Goal: Transaction & Acquisition: Purchase product/service

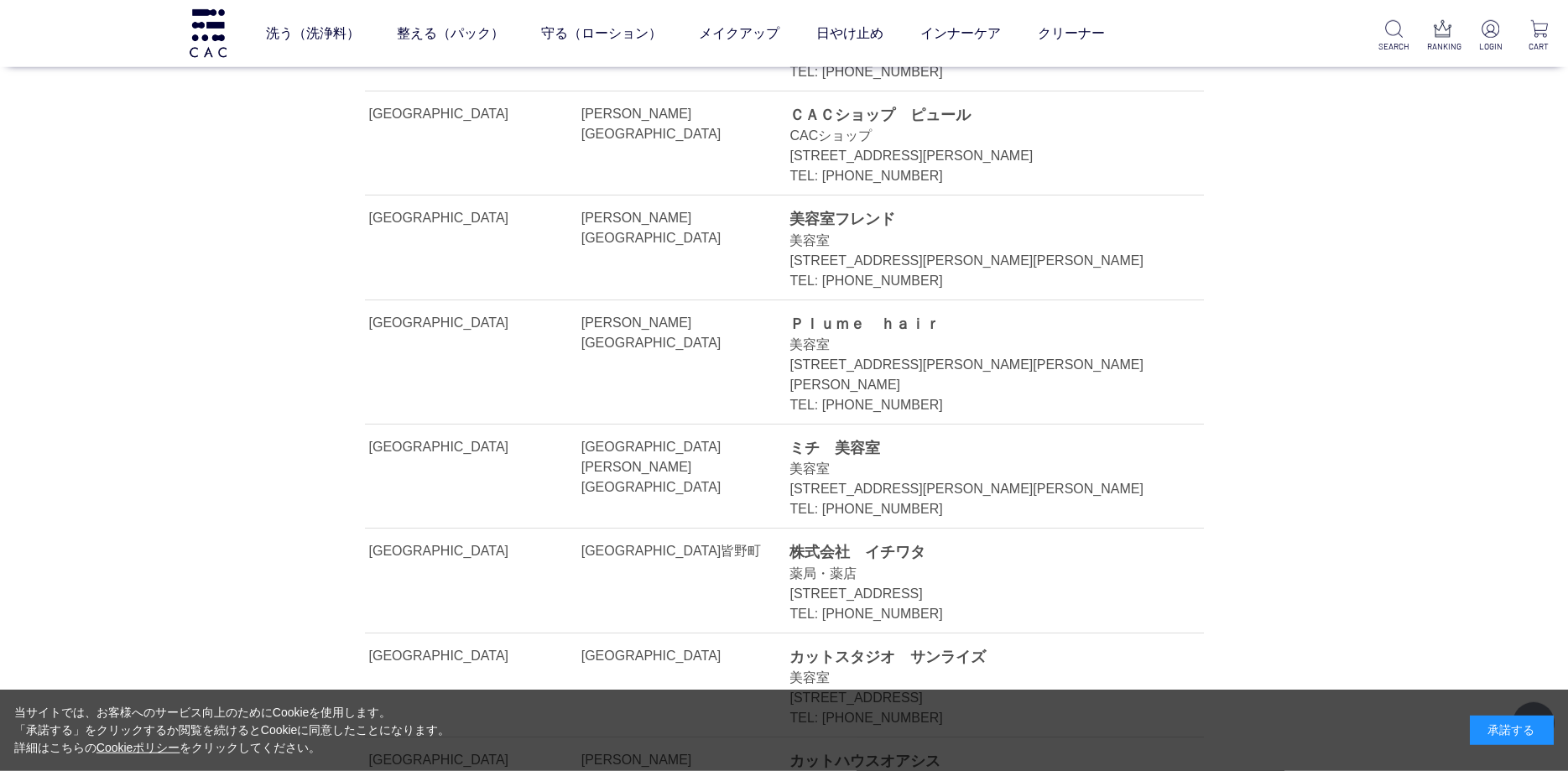
scroll to position [1450, 0]
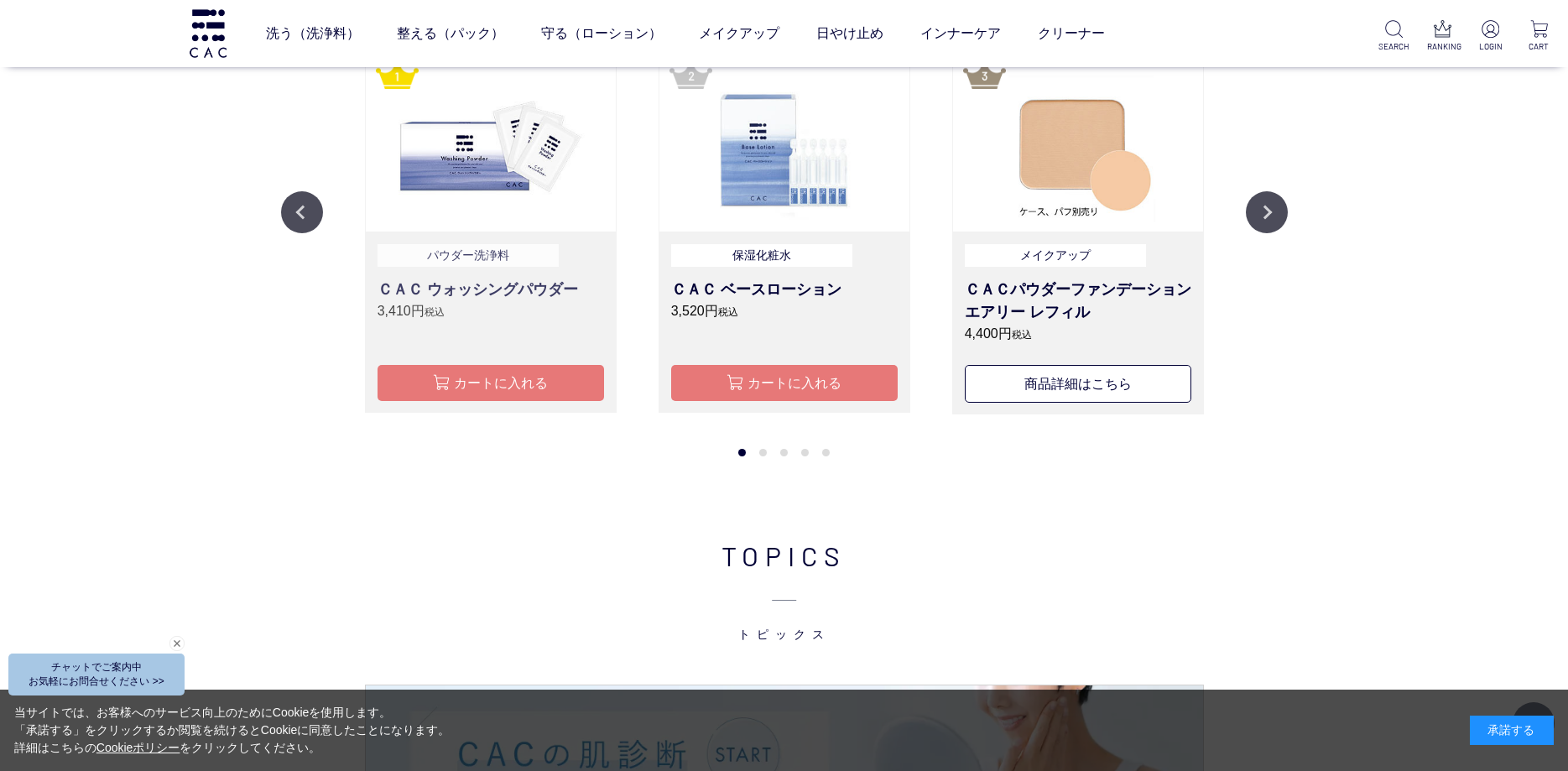
scroll to position [2055, 0]
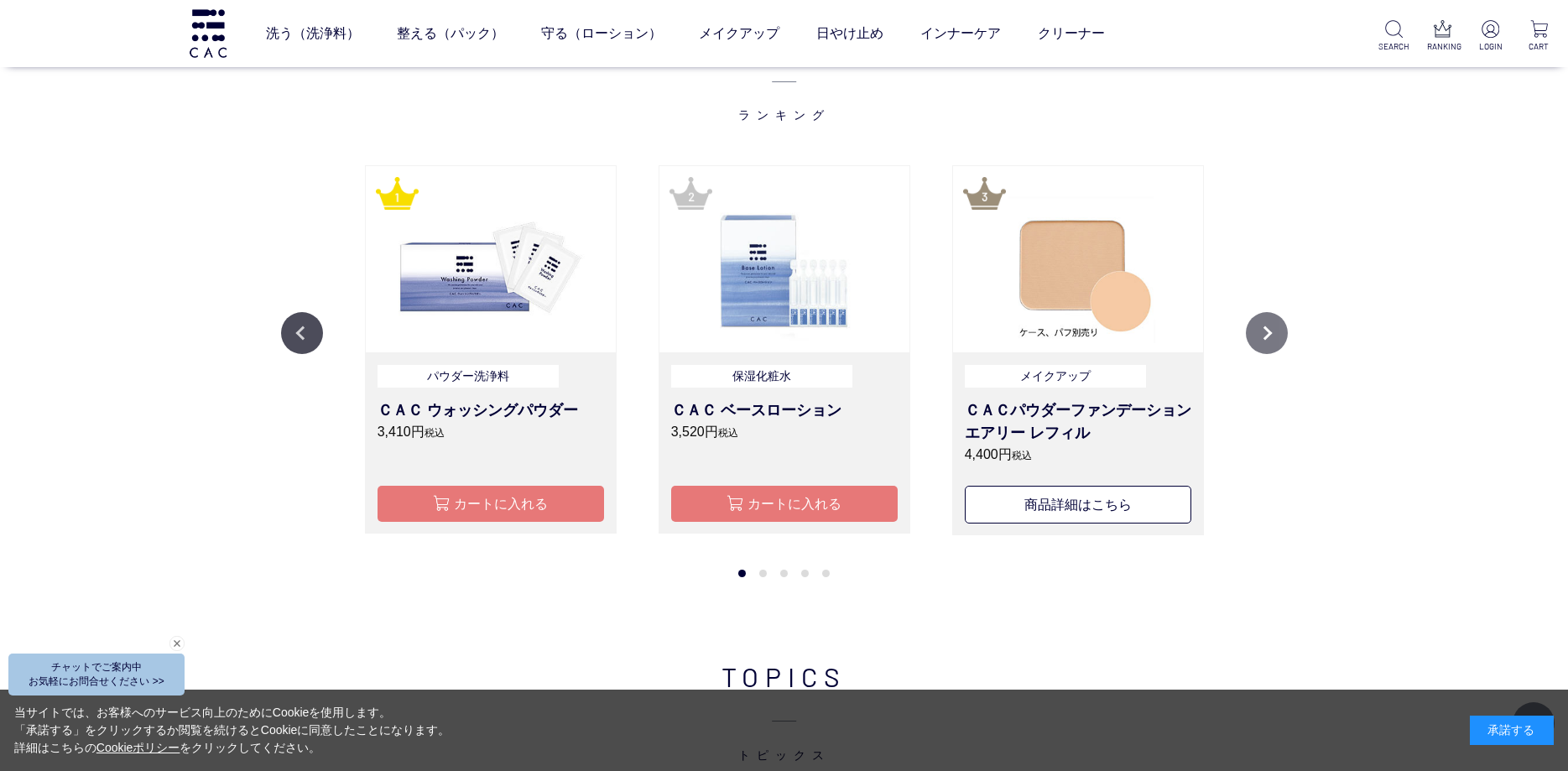
click at [1276, 330] on button "Next" at bounding box center [1267, 334] width 42 height 42
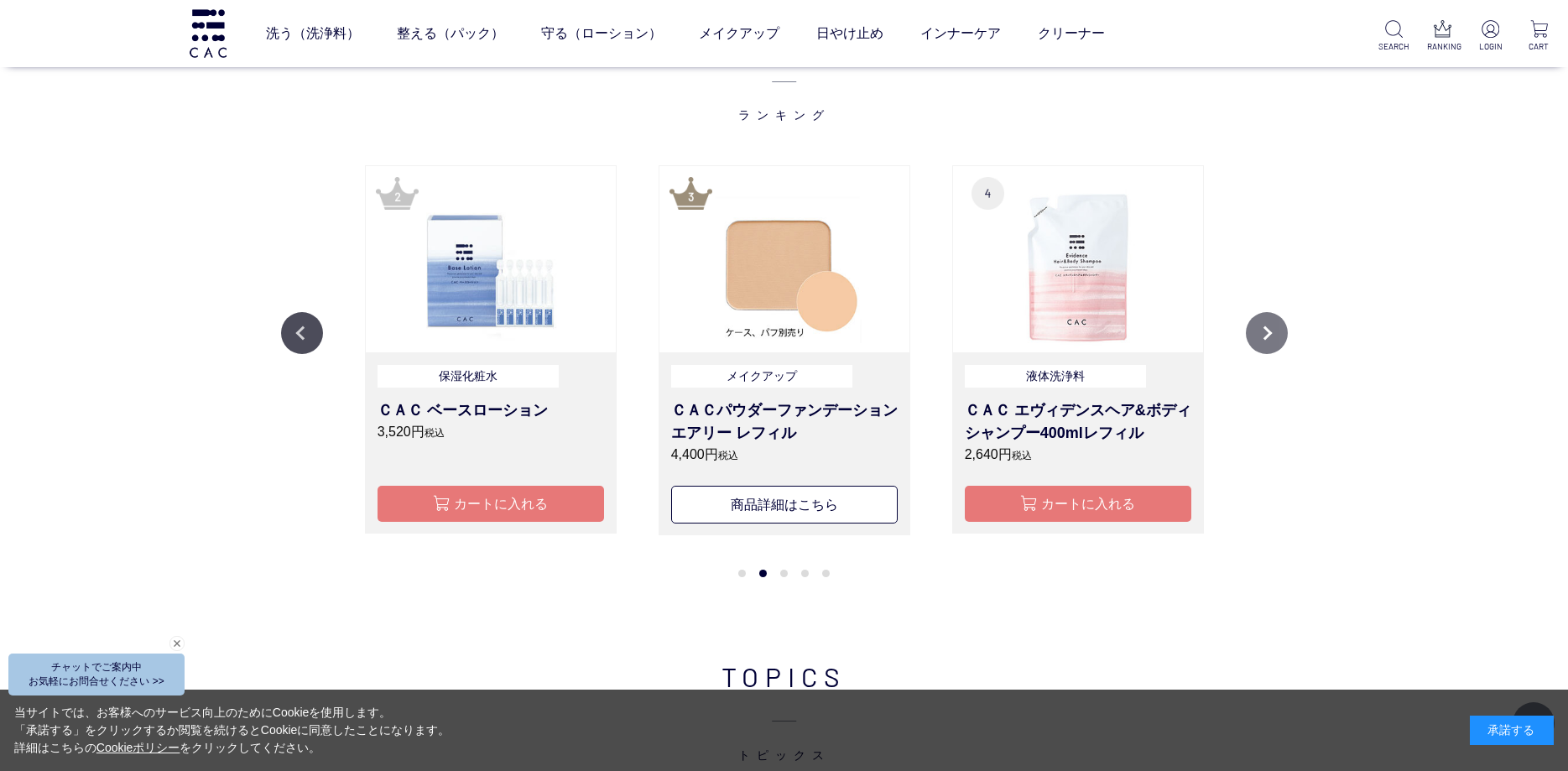
click at [1276, 330] on button "Next" at bounding box center [1267, 334] width 42 height 42
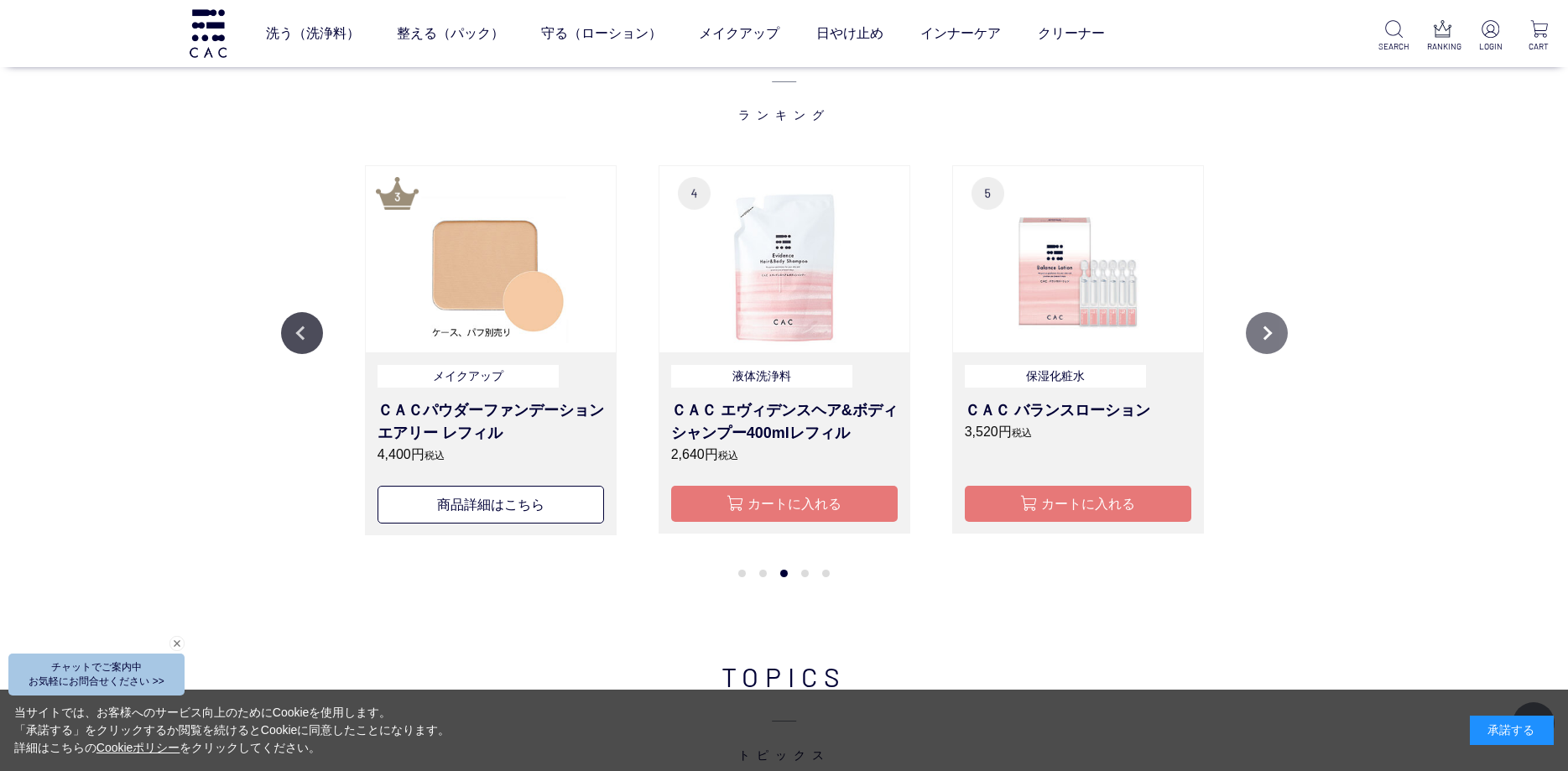
click at [1276, 330] on button "Next" at bounding box center [1267, 334] width 42 height 42
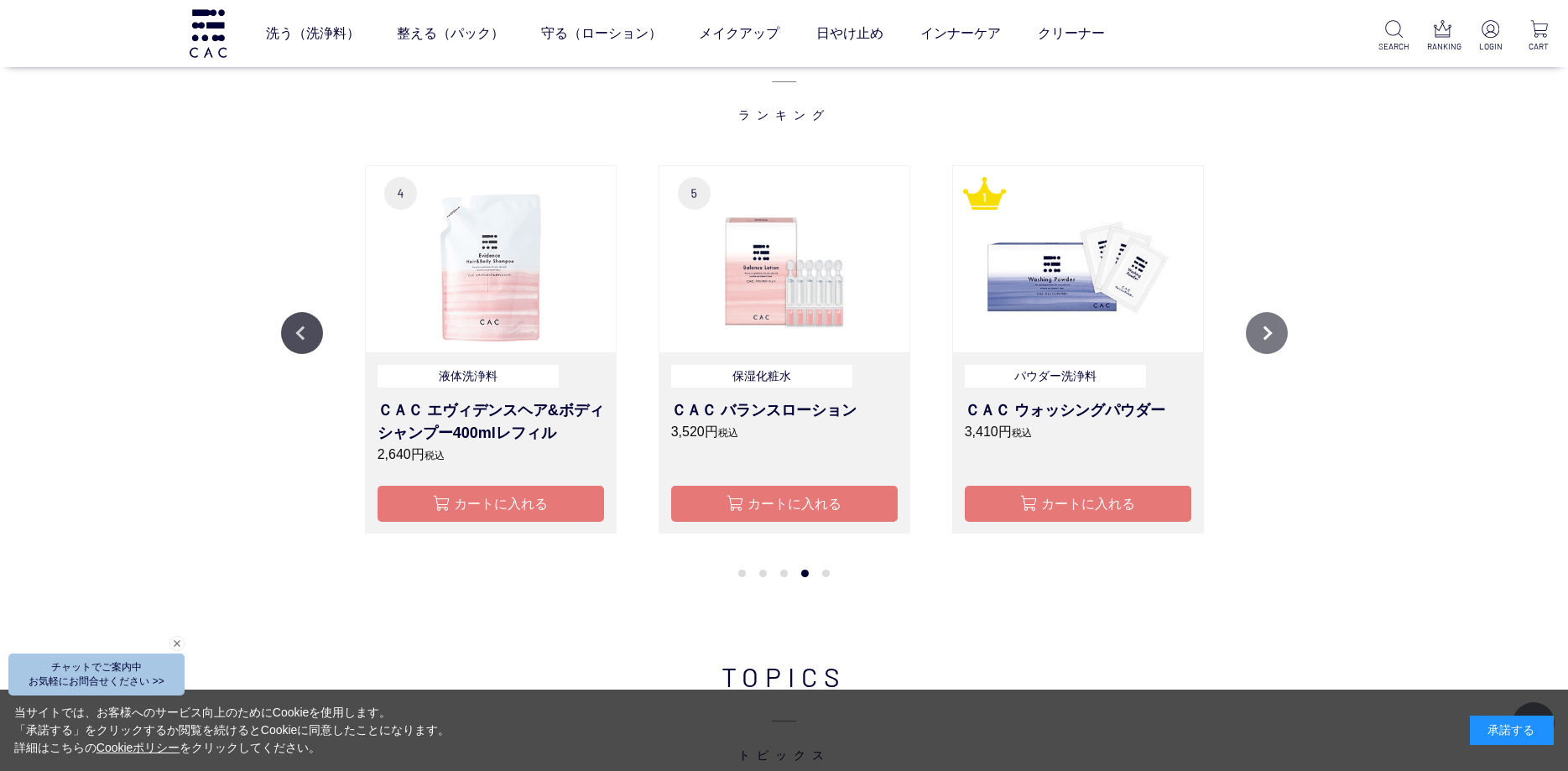
click at [1276, 330] on button "Next" at bounding box center [1267, 334] width 42 height 42
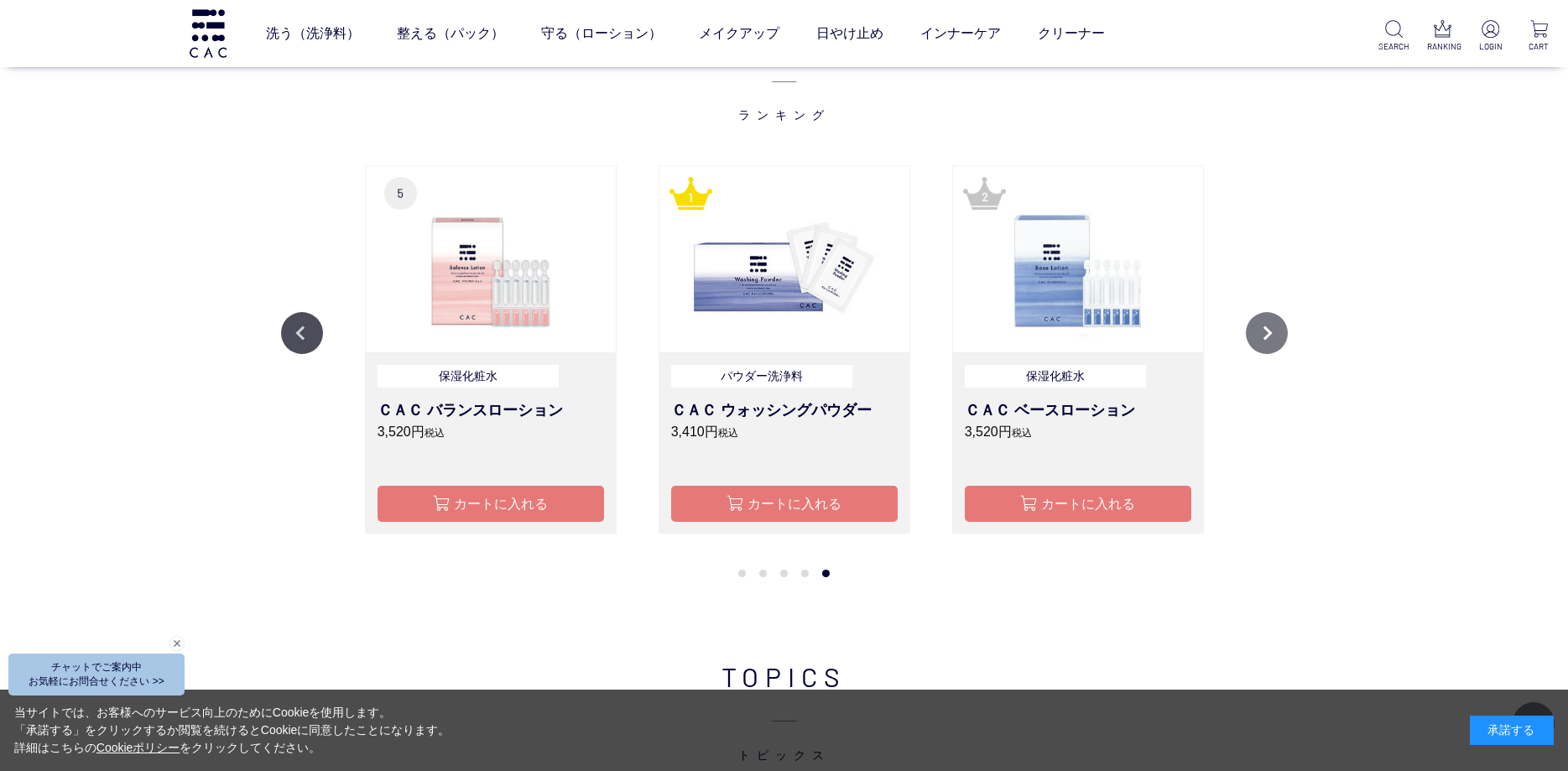
click at [1276, 330] on button "Next" at bounding box center [1267, 334] width 42 height 42
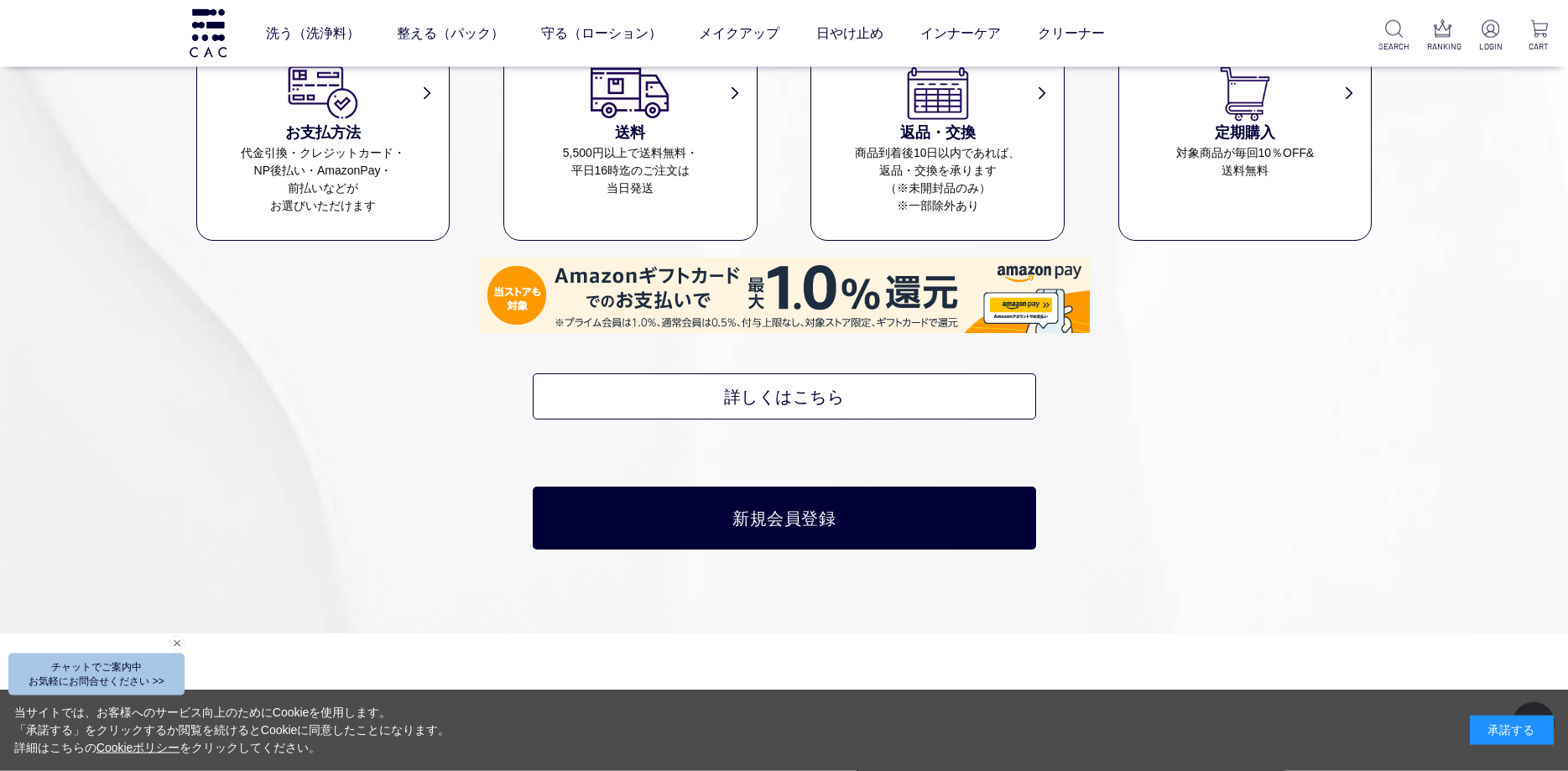
scroll to position [7856, 0]
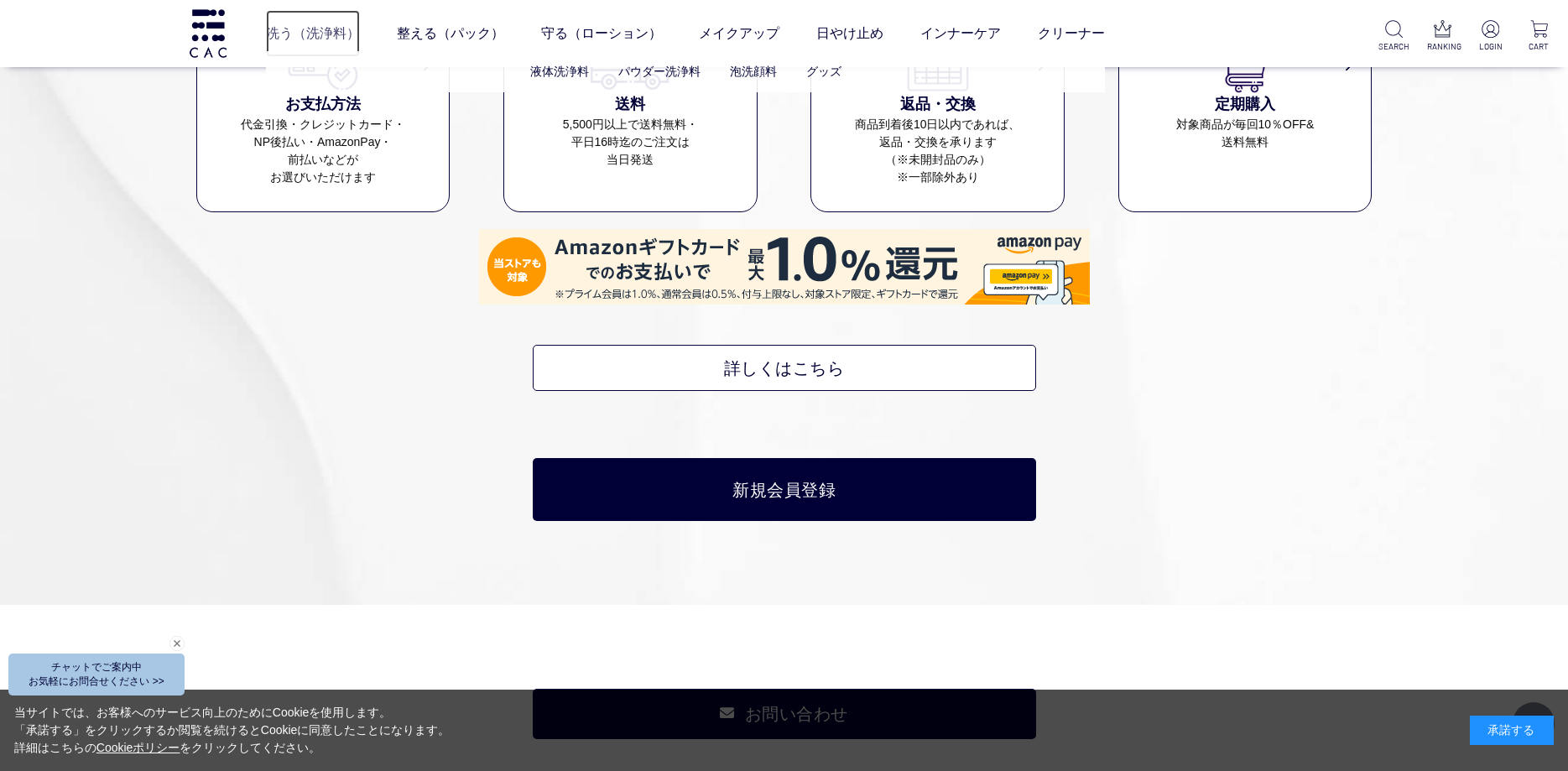
click at [314, 20] on link "洗う（洗浄料）" at bounding box center [313, 33] width 94 height 47
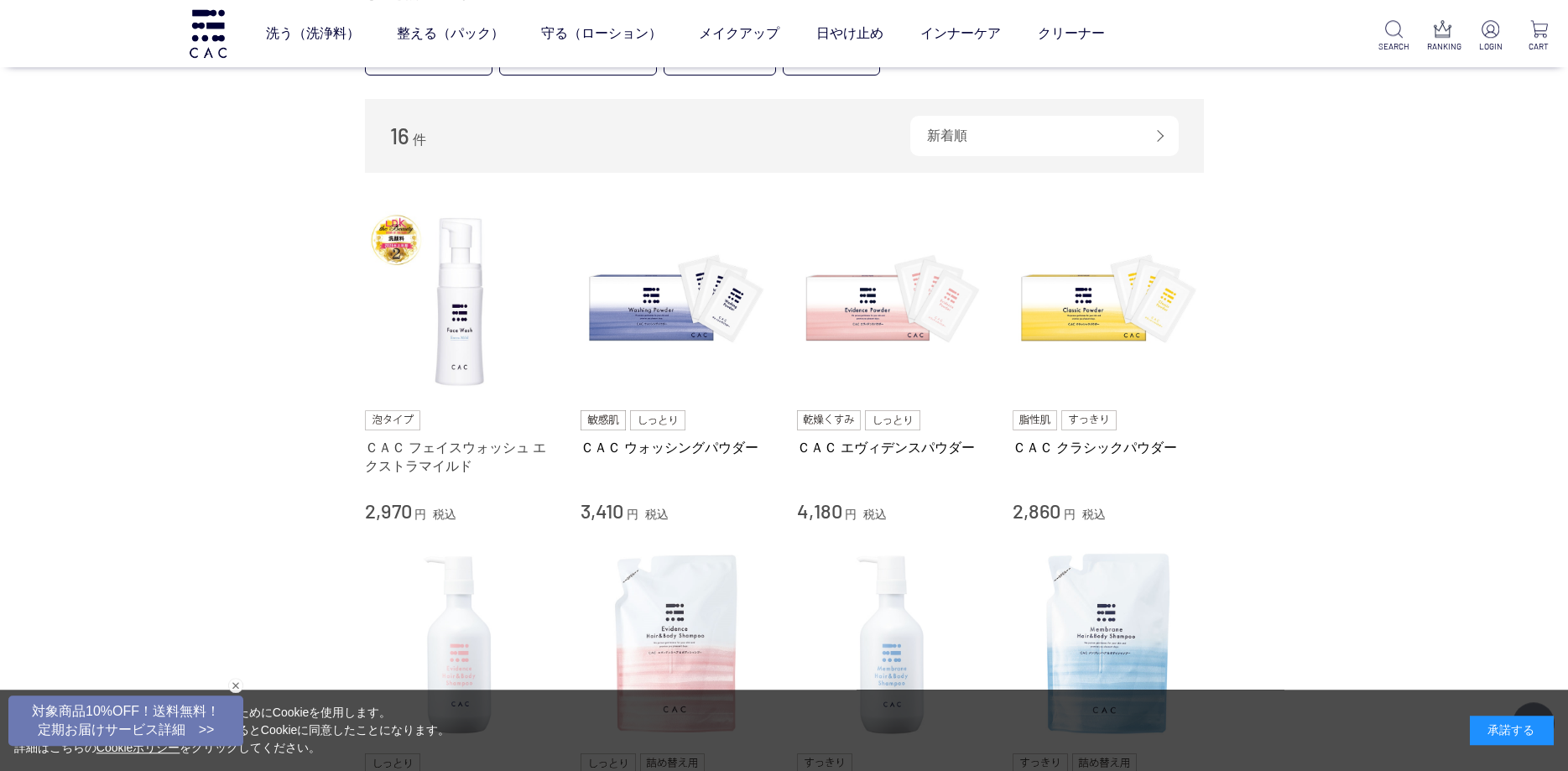
scroll to position [242, 0]
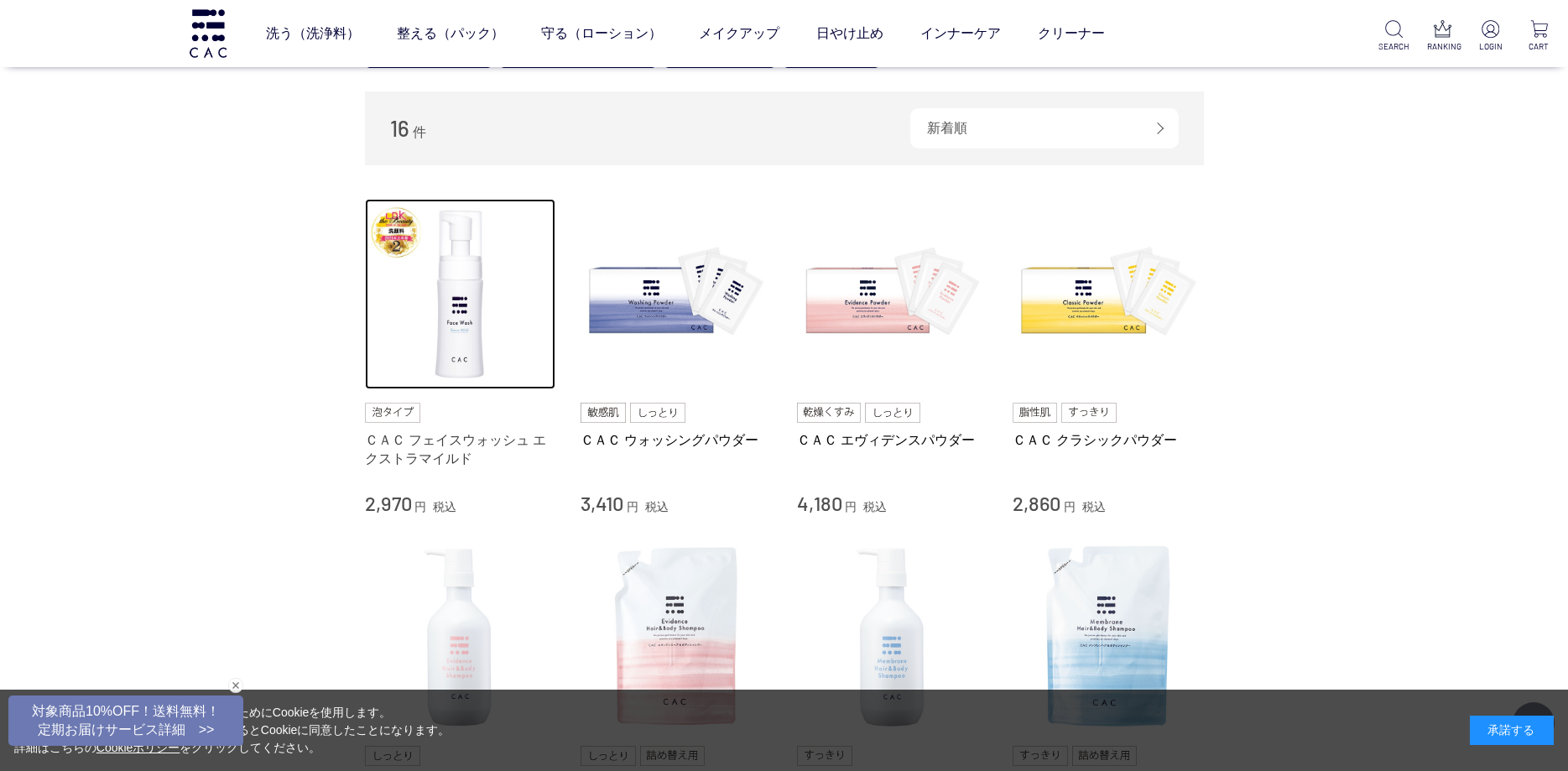
click at [471, 318] on img at bounding box center [460, 294] width 191 height 191
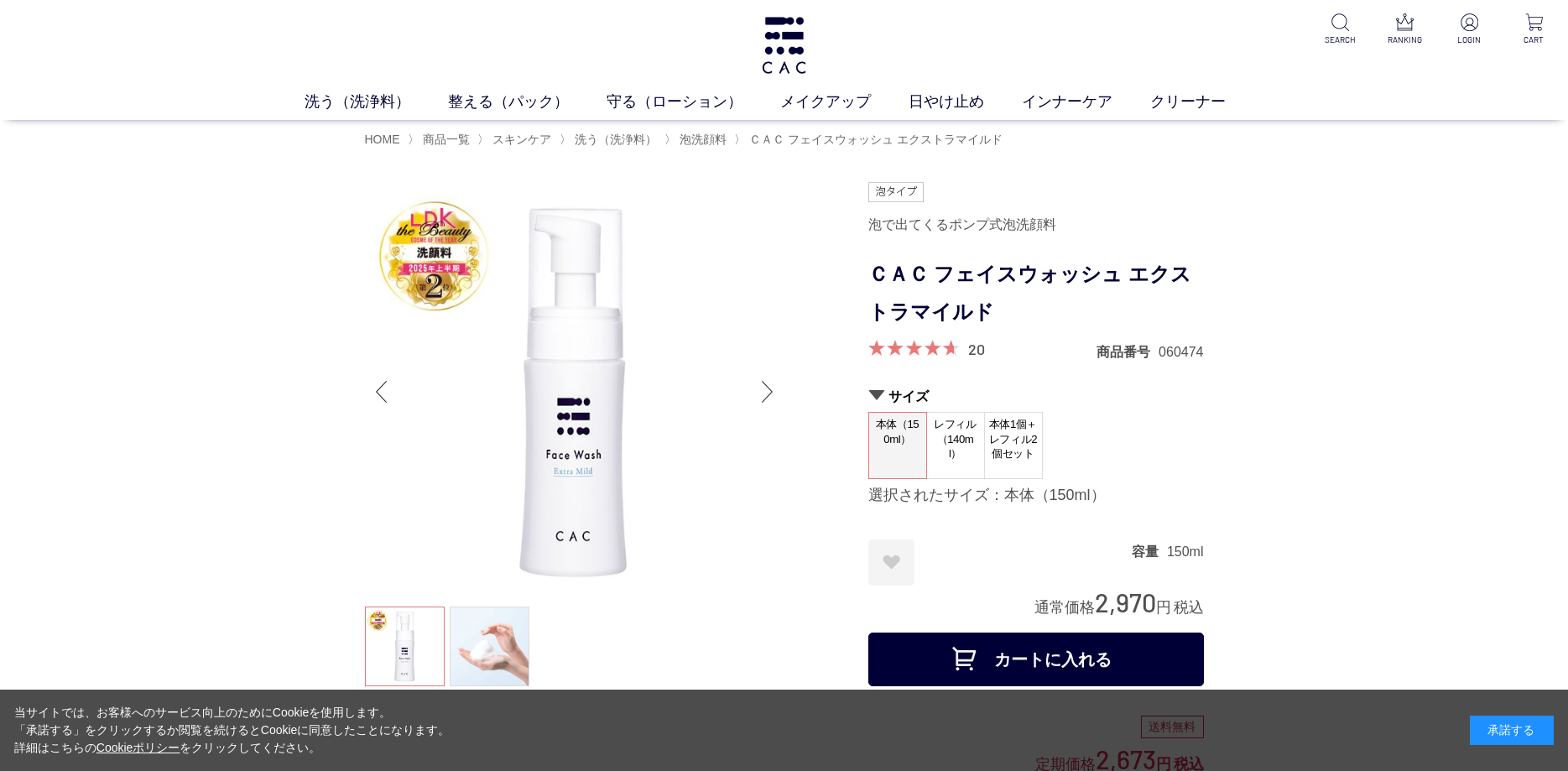
click at [985, 307] on h1 "ＣＡＣ フェイスウォッシュ エクストラマイルド" at bounding box center [1035, 294] width 335 height 75
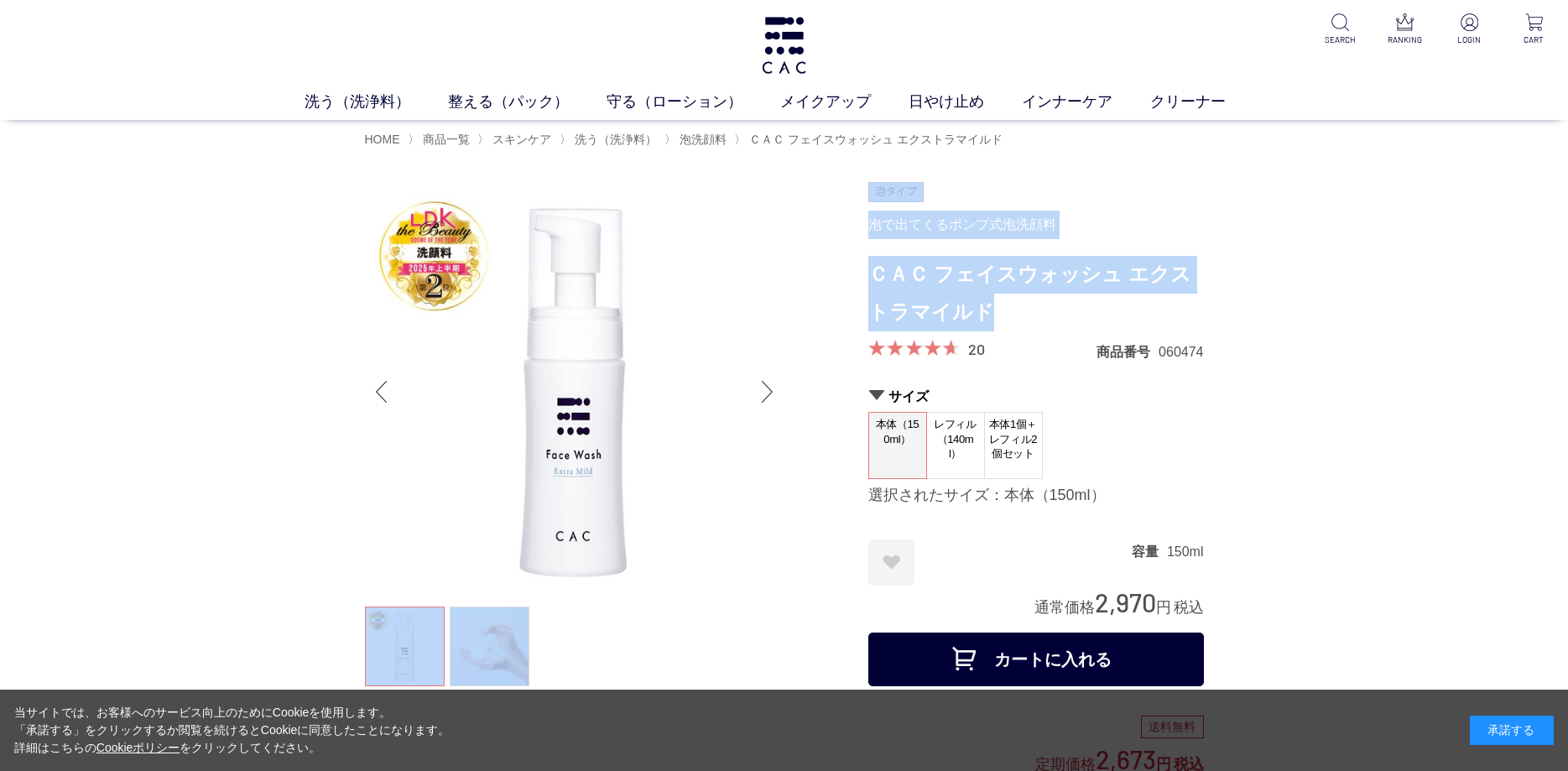
drag, startPoint x: 985, startPoint y: 307, endPoint x: 867, endPoint y: 275, distance: 122.3
drag, startPoint x: 876, startPoint y: 289, endPoint x: 934, endPoint y: 289, distance: 58.0
click at [876, 289] on h1 "ＣＡＣ フェイスウォッシュ エクストラマイルド" at bounding box center [1035, 294] width 335 height 75
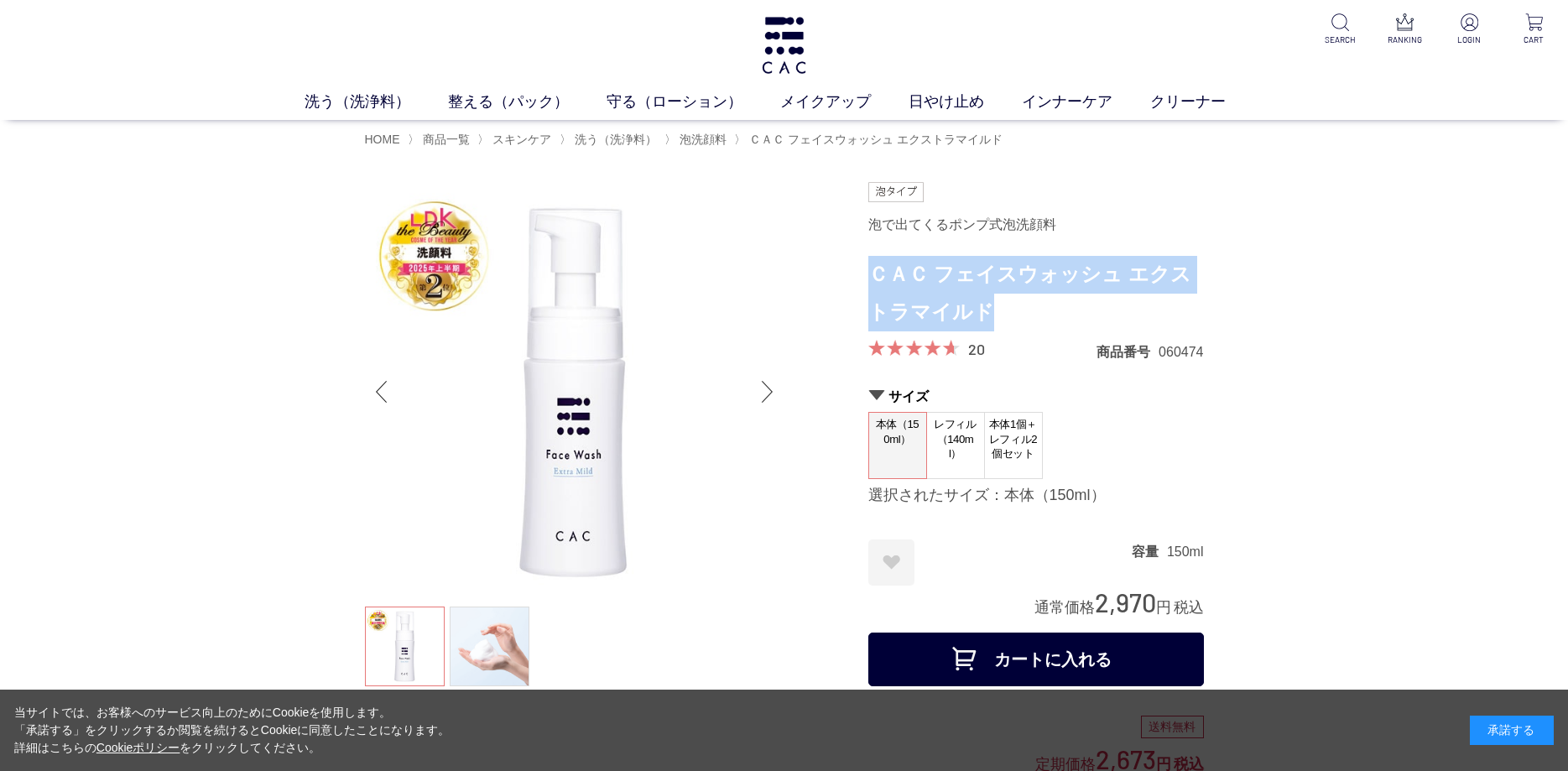
drag, startPoint x: 949, startPoint y: 305, endPoint x: 869, endPoint y: 277, distance: 84.8
click at [869, 277] on h1 "ＣＡＣ フェイスウォッシュ エクストラマイルド" at bounding box center [1035, 294] width 335 height 75
copy h1 "ＣＡＣ フェイスウォッシュ エクストラマイルド"
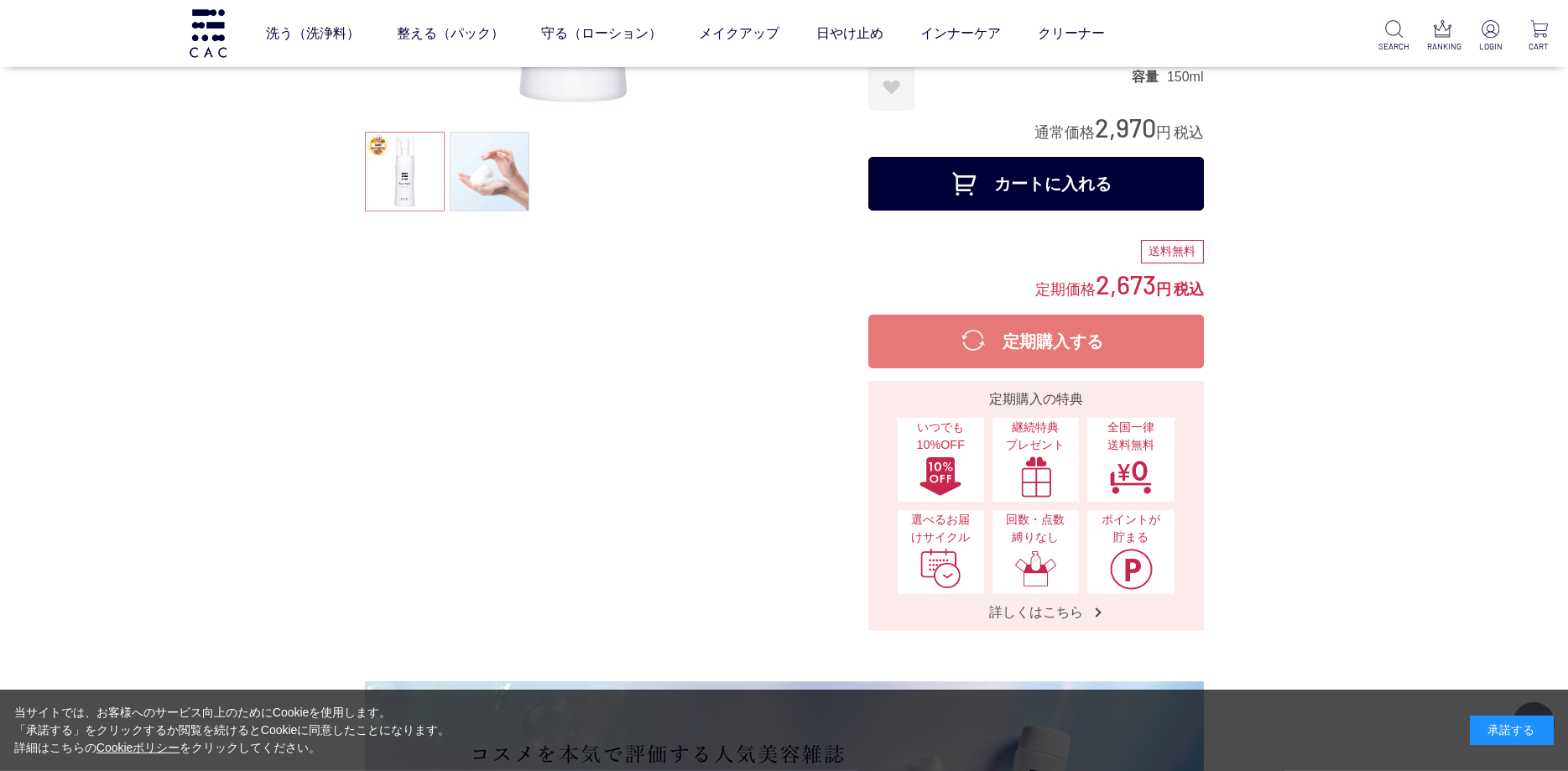
scroll to position [363, 0]
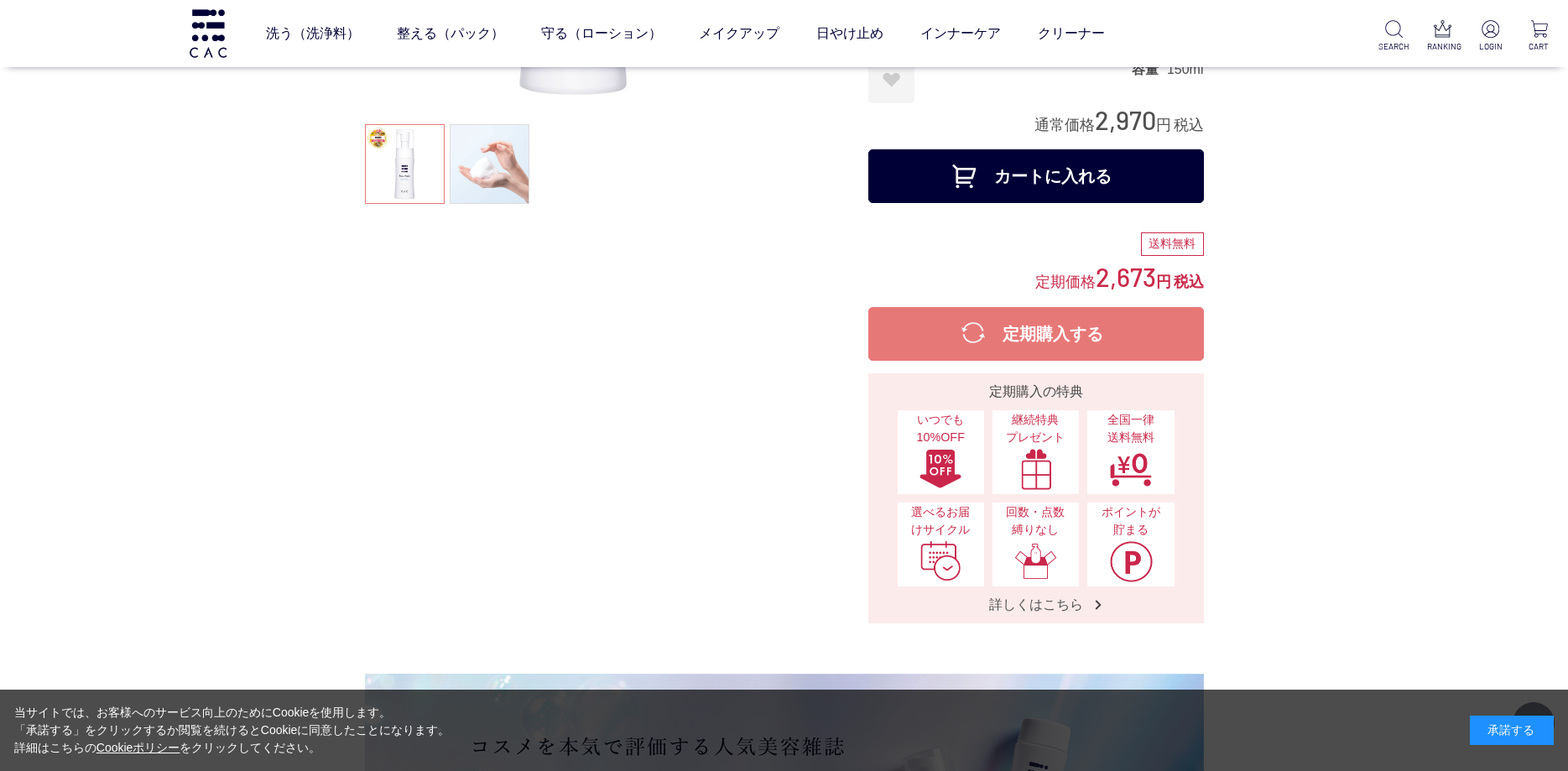
drag, startPoint x: 1362, startPoint y: 455, endPoint x: 944, endPoint y: 351, distance: 430.7
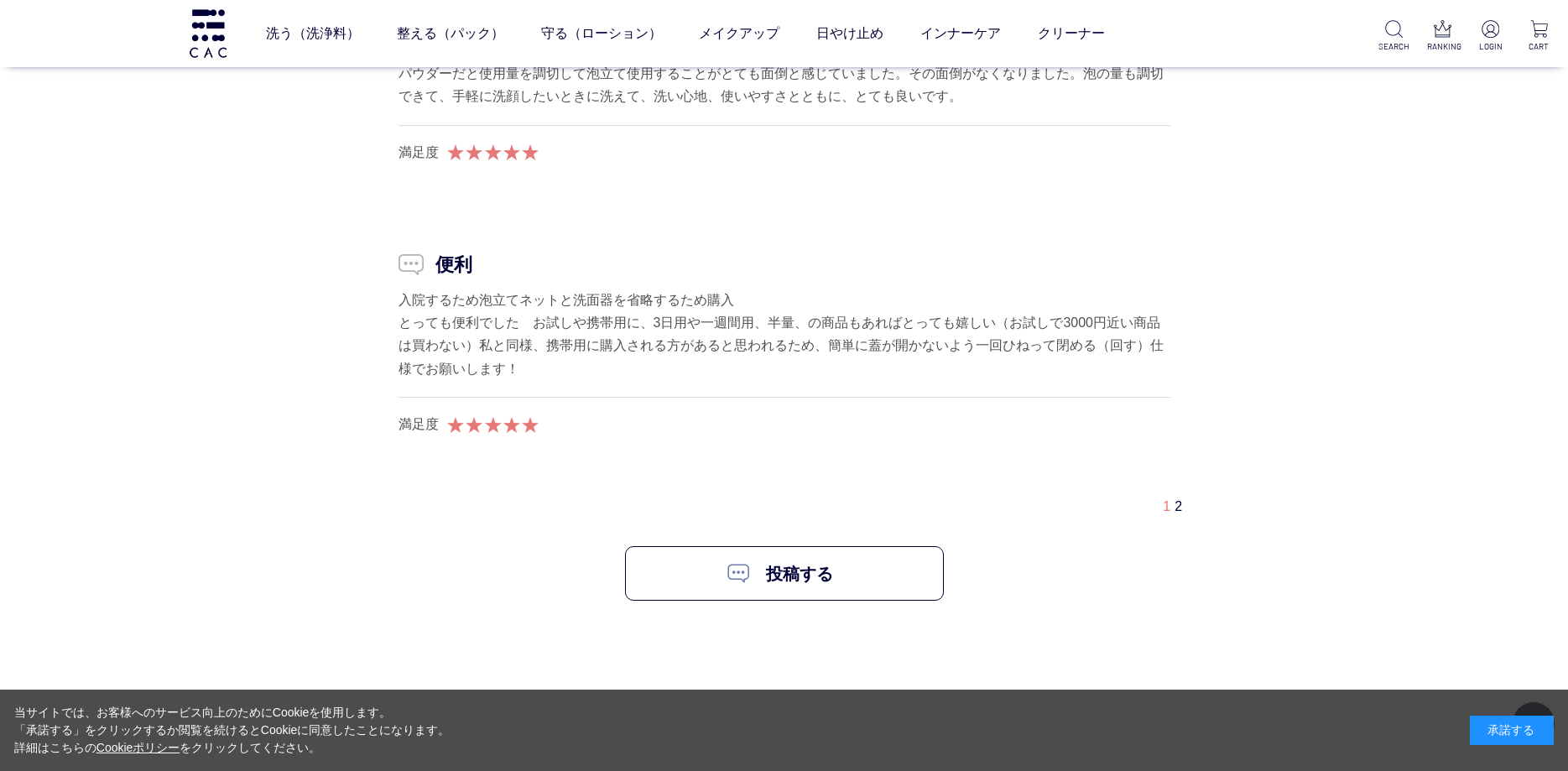
scroll to position [16922, 0]
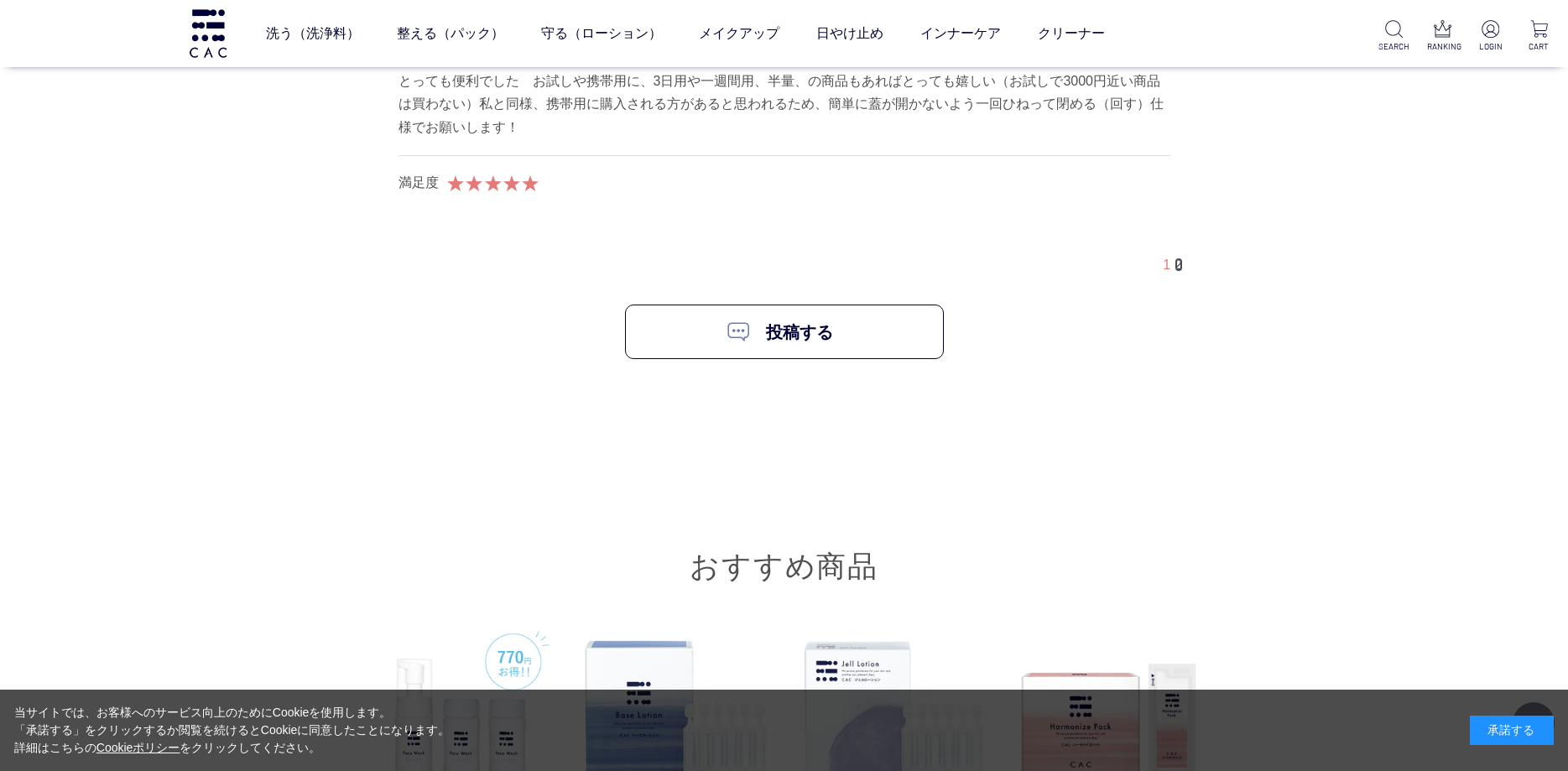
click at [1179, 272] on link "2" at bounding box center [1179, 265] width 7 height 15
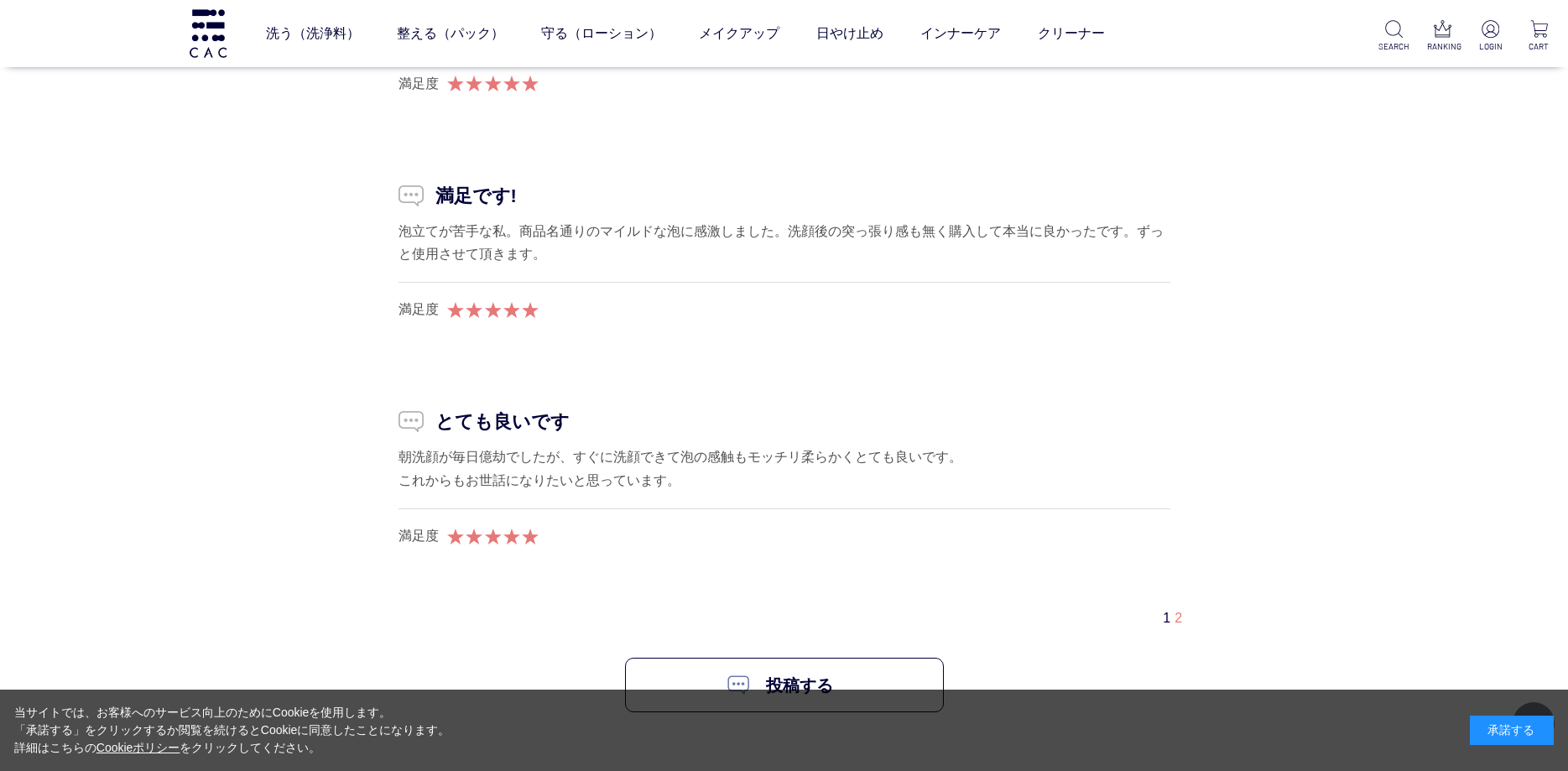
scroll to position [16769, 0]
